Goal: Task Accomplishment & Management: Complete application form

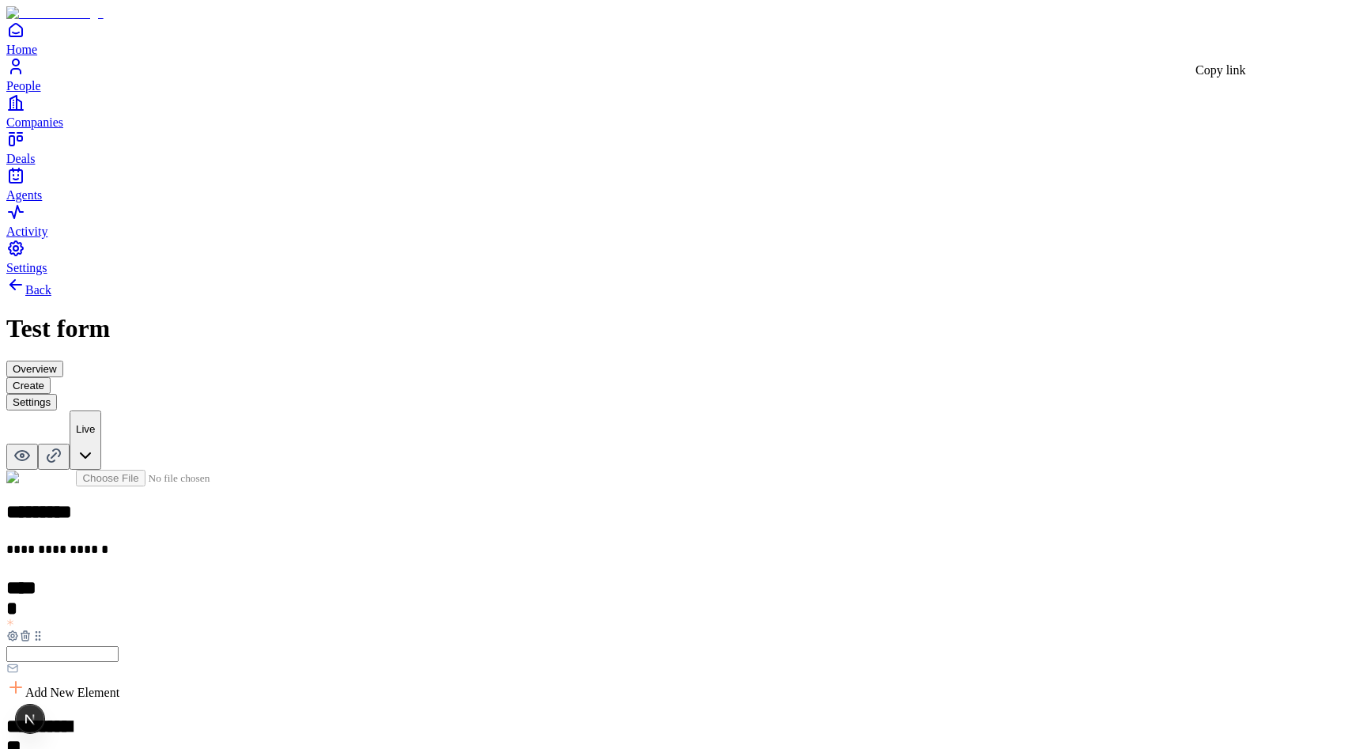
click at [63, 446] on icon at bounding box center [53, 455] width 19 height 19
click at [1091, 275] on div "**********" at bounding box center [676, 741] width 1340 height 933
click at [32, 446] on icon at bounding box center [22, 455] width 19 height 19
click at [63, 361] on button "Overview" at bounding box center [34, 369] width 57 height 17
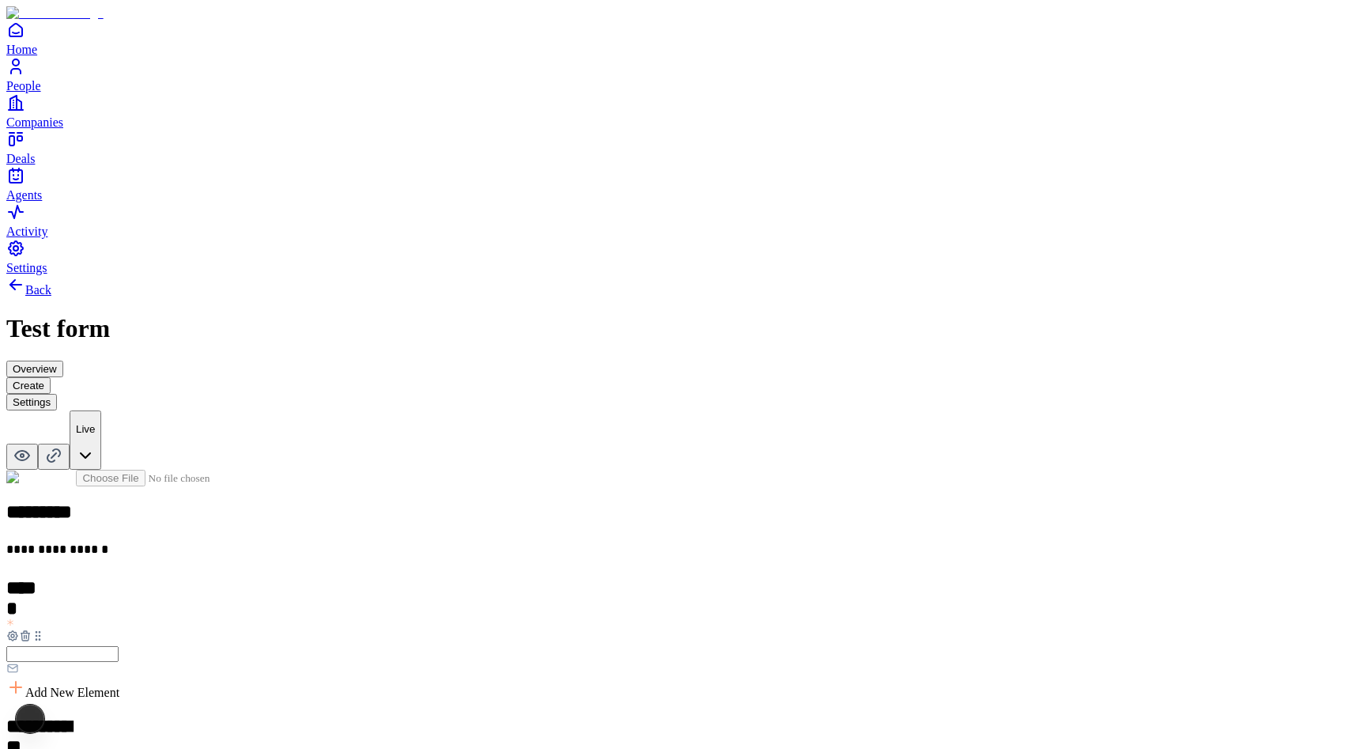
click at [63, 361] on button "Overview" at bounding box center [34, 369] width 57 height 17
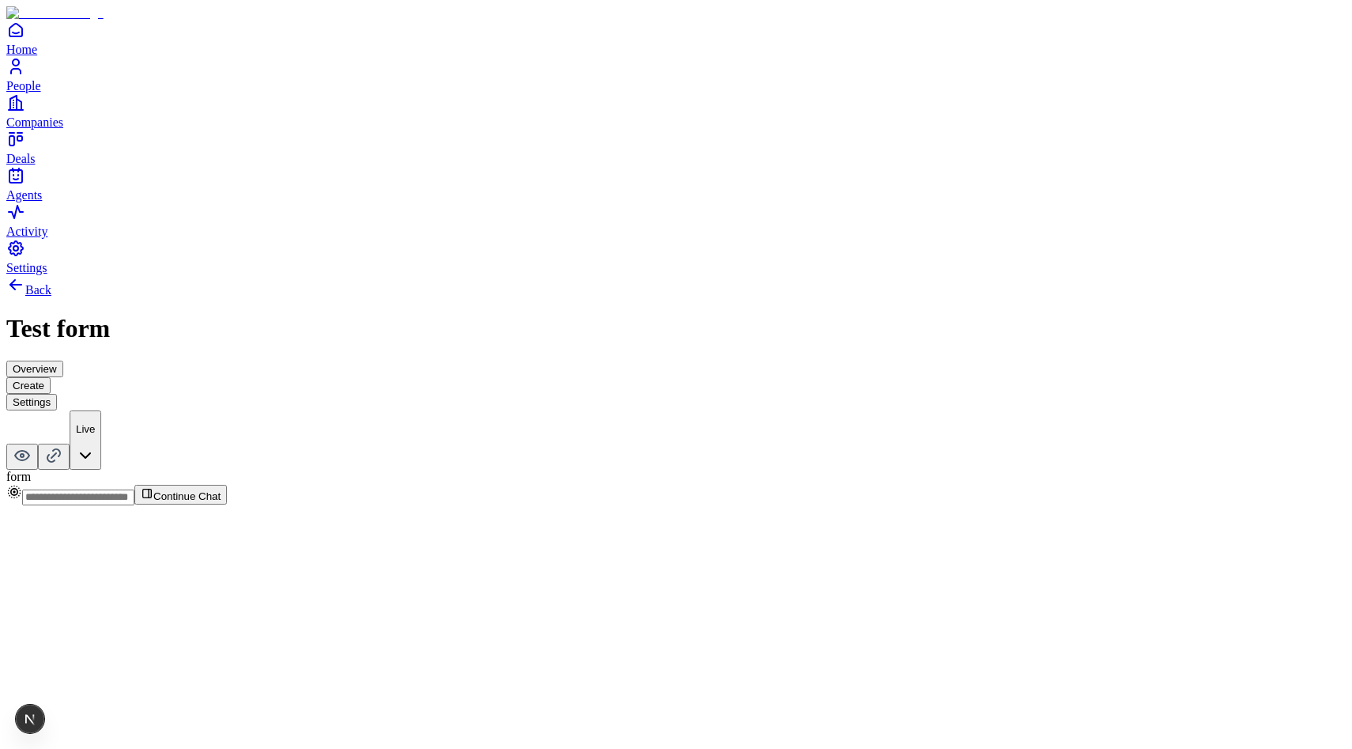
click at [51, 377] on button "Create" at bounding box center [28, 385] width 44 height 17
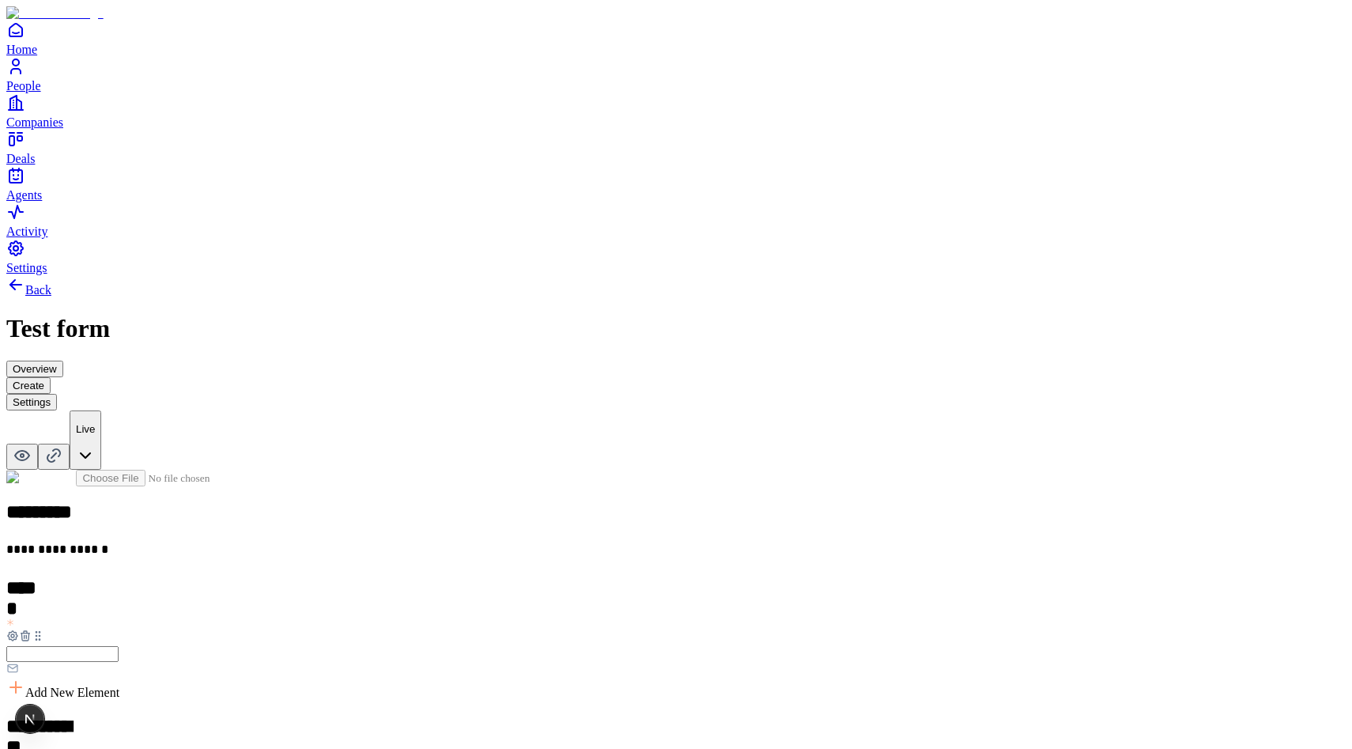
click at [57, 394] on button "Settings" at bounding box center [31, 402] width 51 height 17
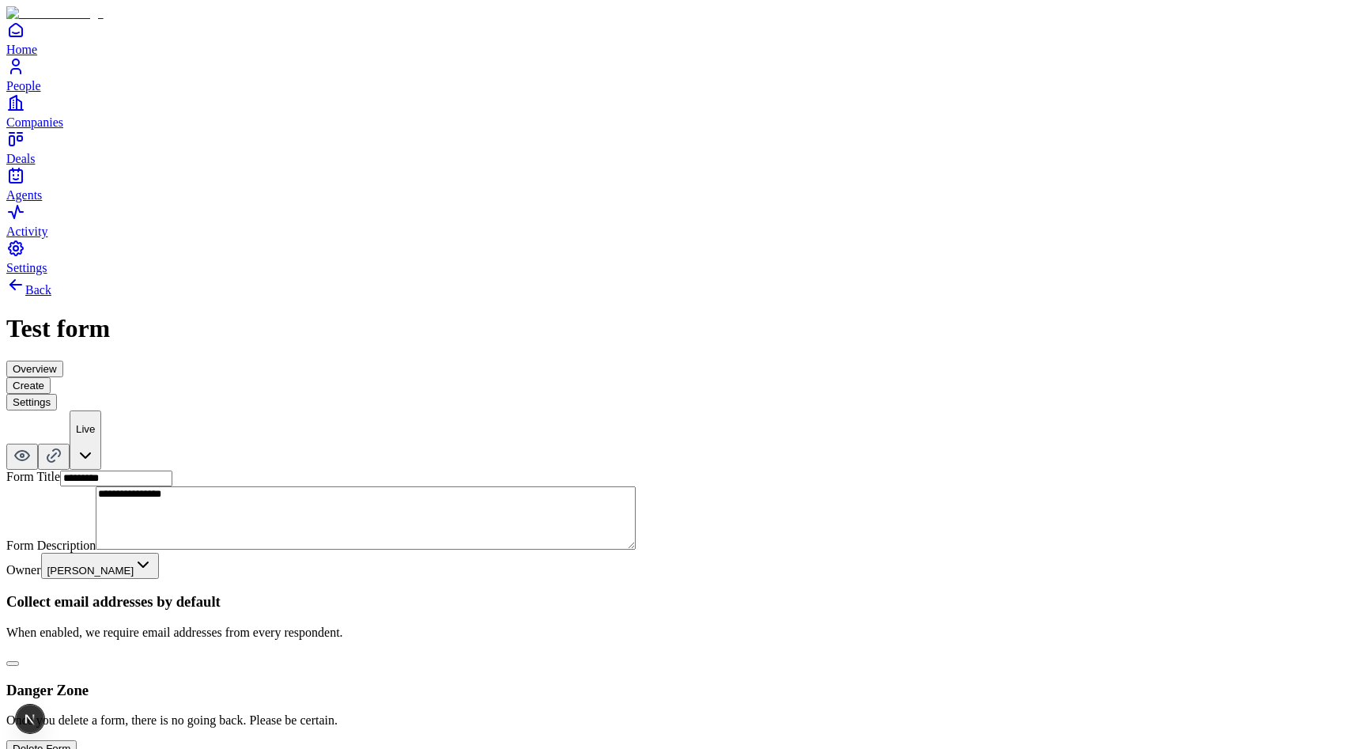
click at [63, 361] on button "Overview" at bounding box center [34, 369] width 57 height 17
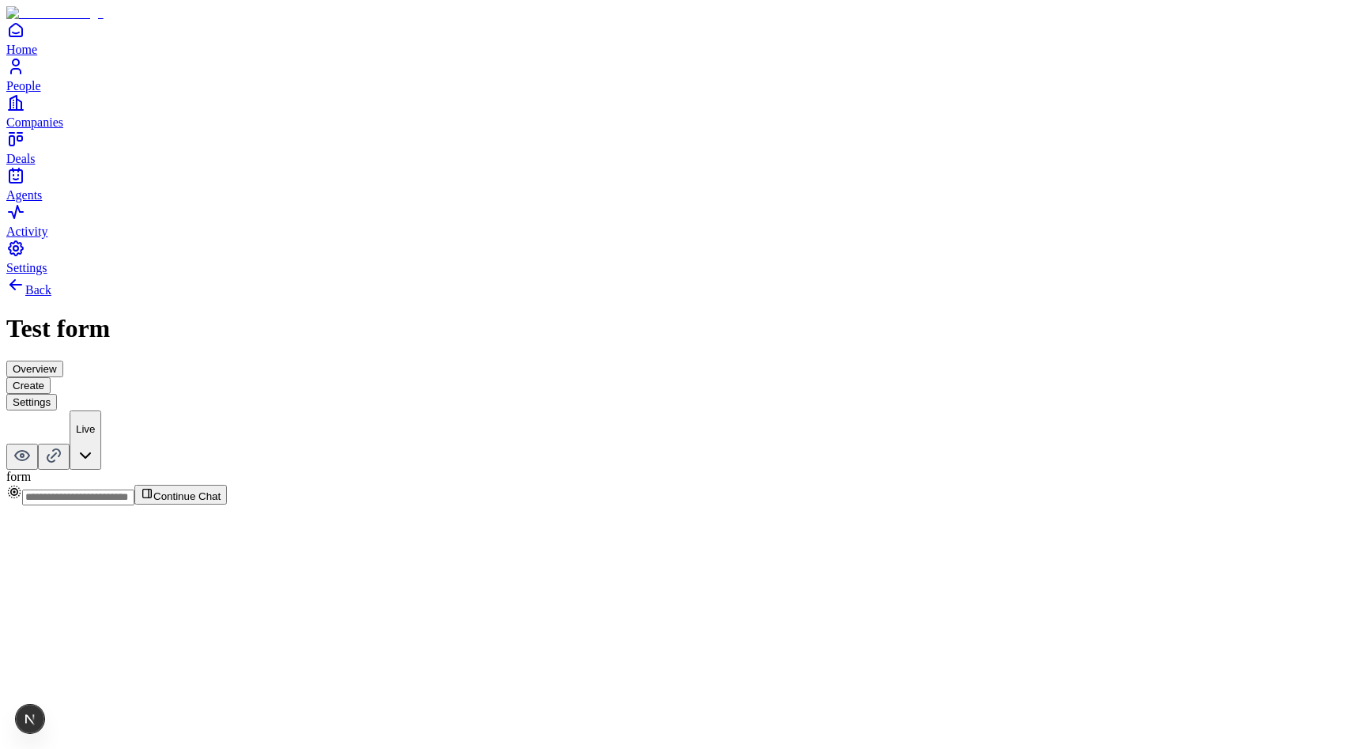
click at [51, 377] on button "Create" at bounding box center [28, 385] width 44 height 17
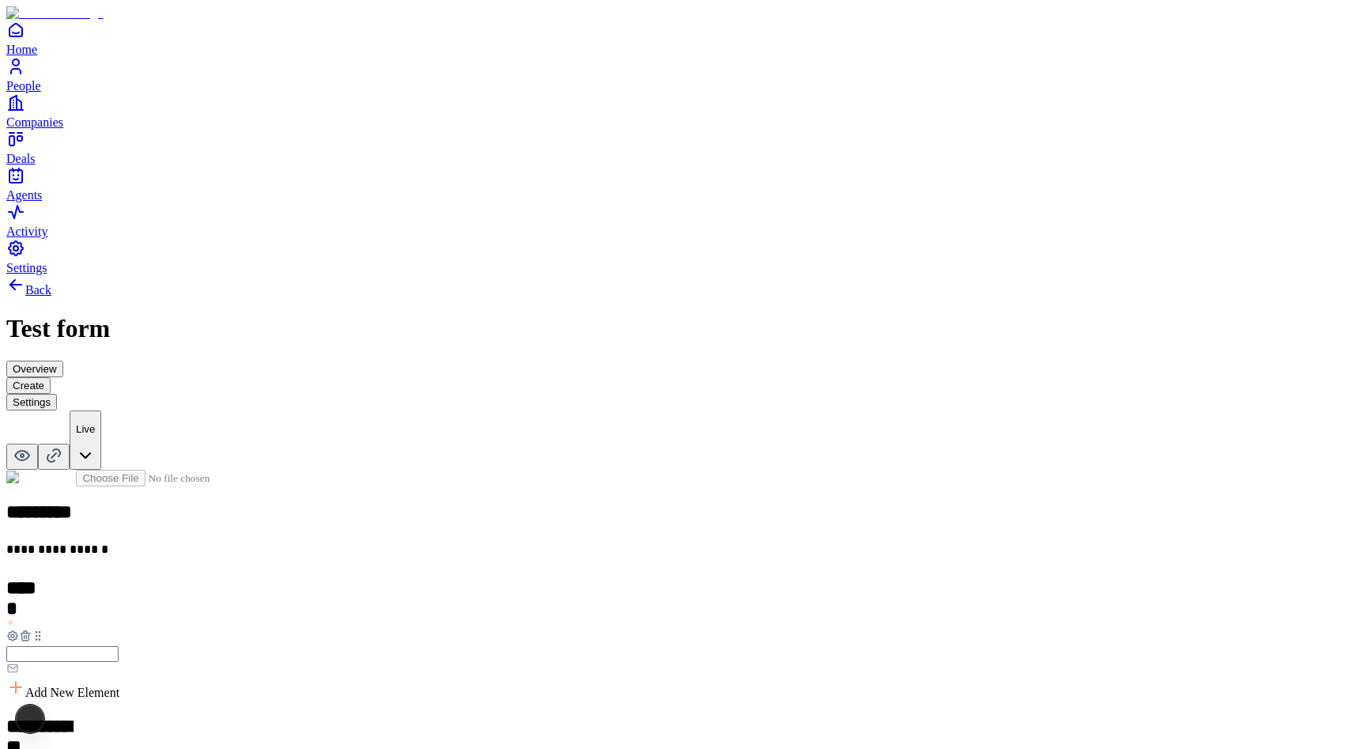
click at [57, 394] on button "Settings" at bounding box center [31, 402] width 51 height 17
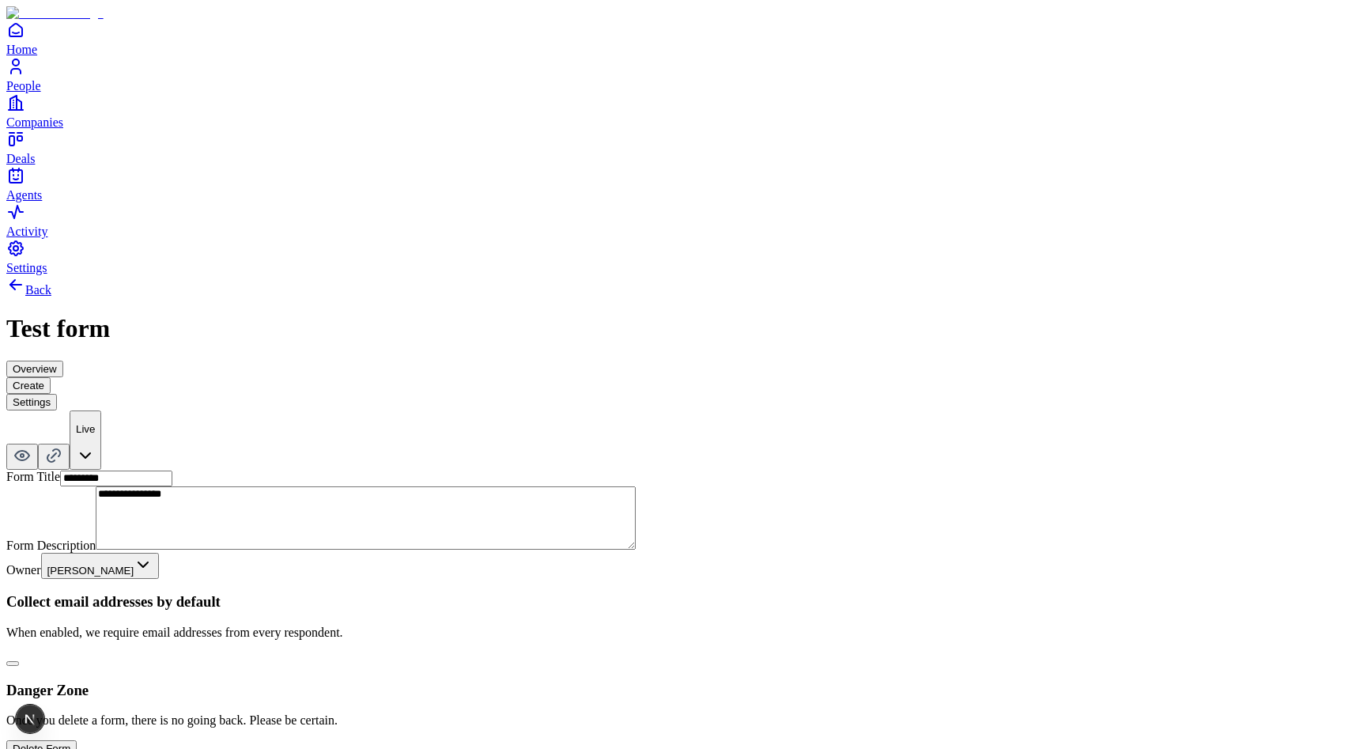
click at [51, 377] on button "Create" at bounding box center [28, 385] width 44 height 17
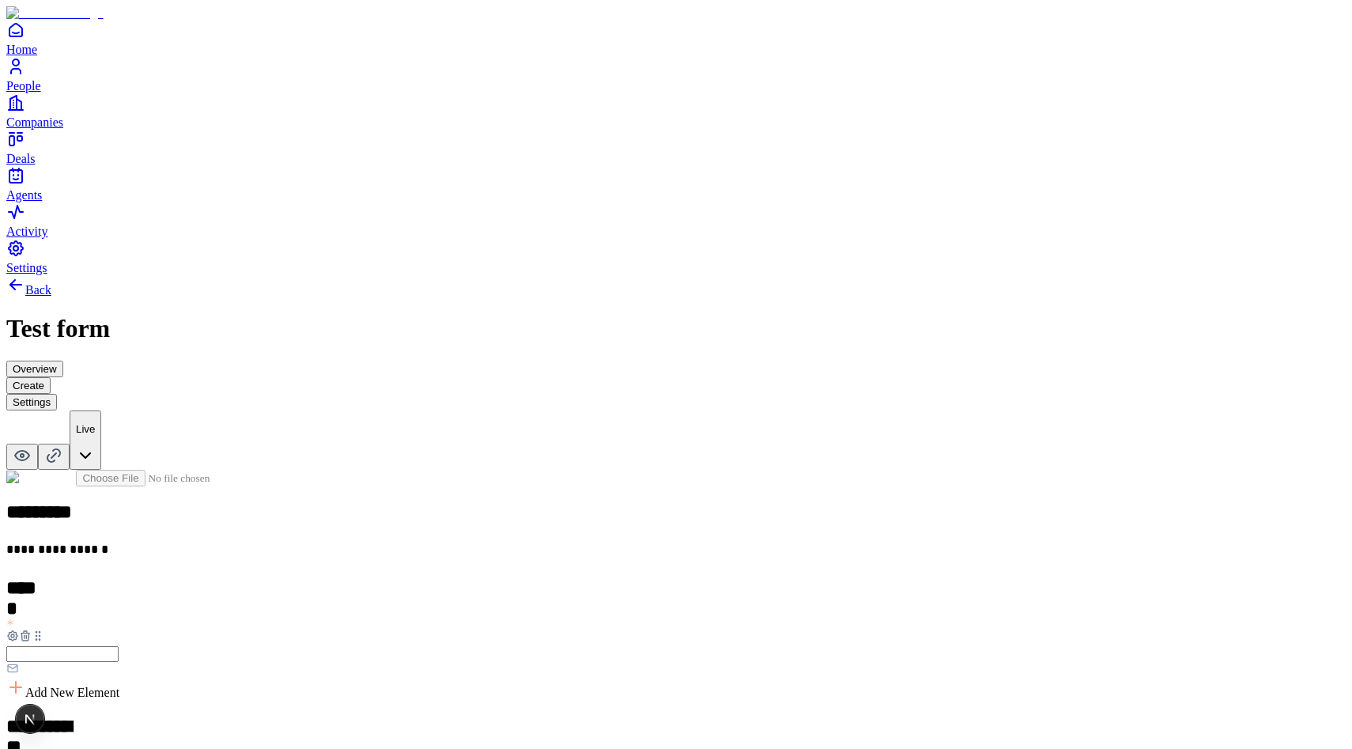
click at [63, 361] on button "Overview" at bounding box center [34, 369] width 57 height 17
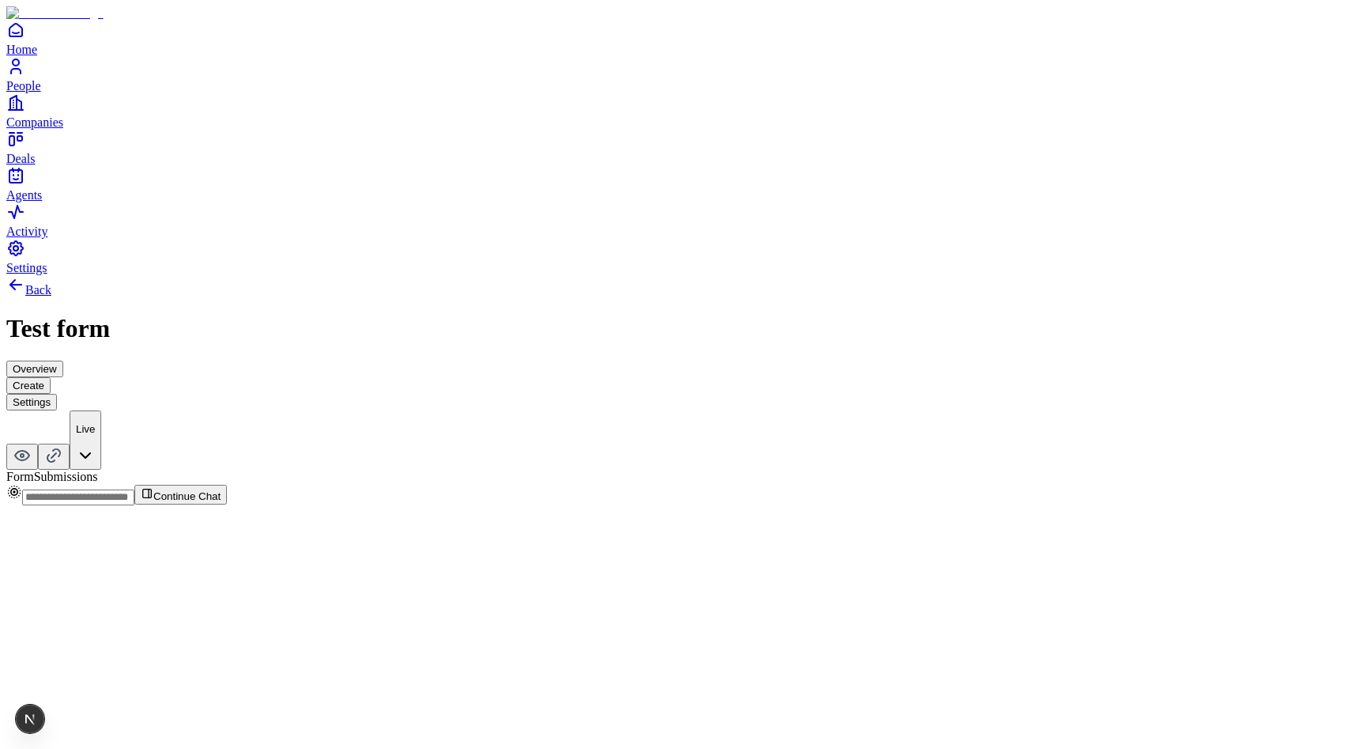
click at [532, 275] on div "Back Test form Overview Create Settings Live FormSubmissions" at bounding box center [676, 379] width 1340 height 209
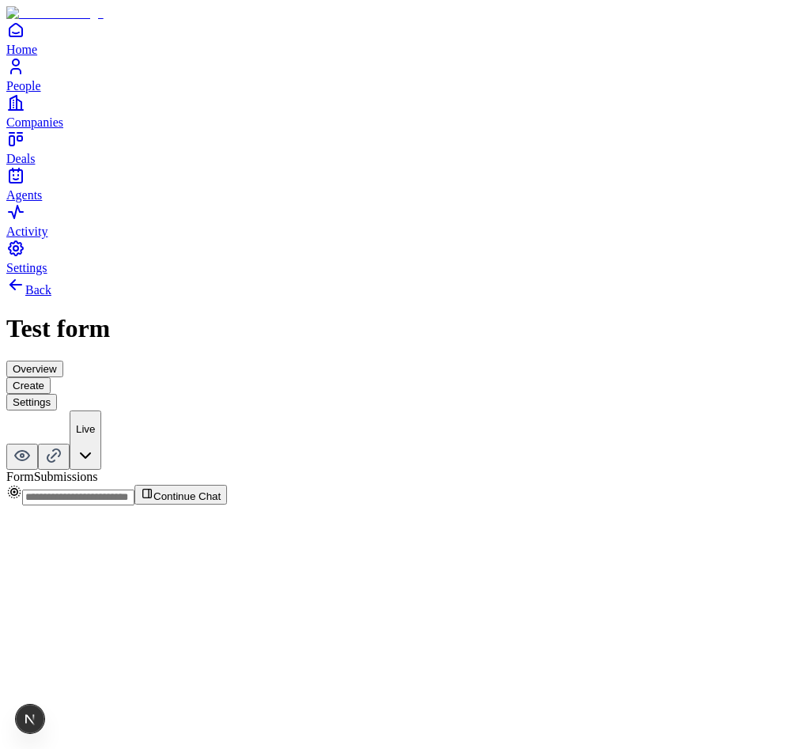
drag, startPoint x: 532, startPoint y: 258, endPoint x: 541, endPoint y: 310, distance: 52.9
click at [6, 6] on div "Home People Companies Deals Agents Activity Settings Back Test form Overview Cr…" at bounding box center [393, 255] width 774 height 499
